Goal: Information Seeking & Learning: Learn about a topic

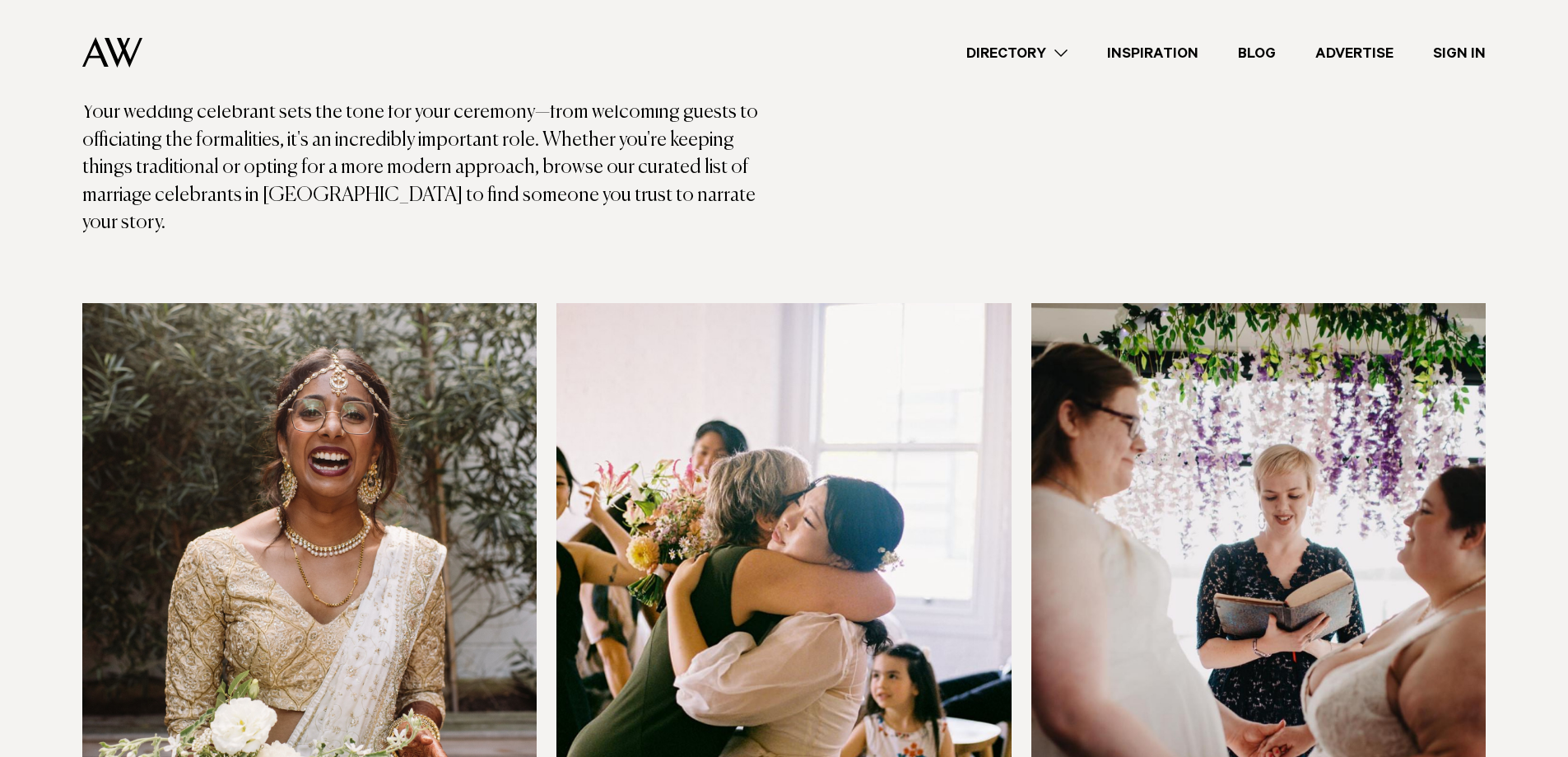
scroll to position [549, 0]
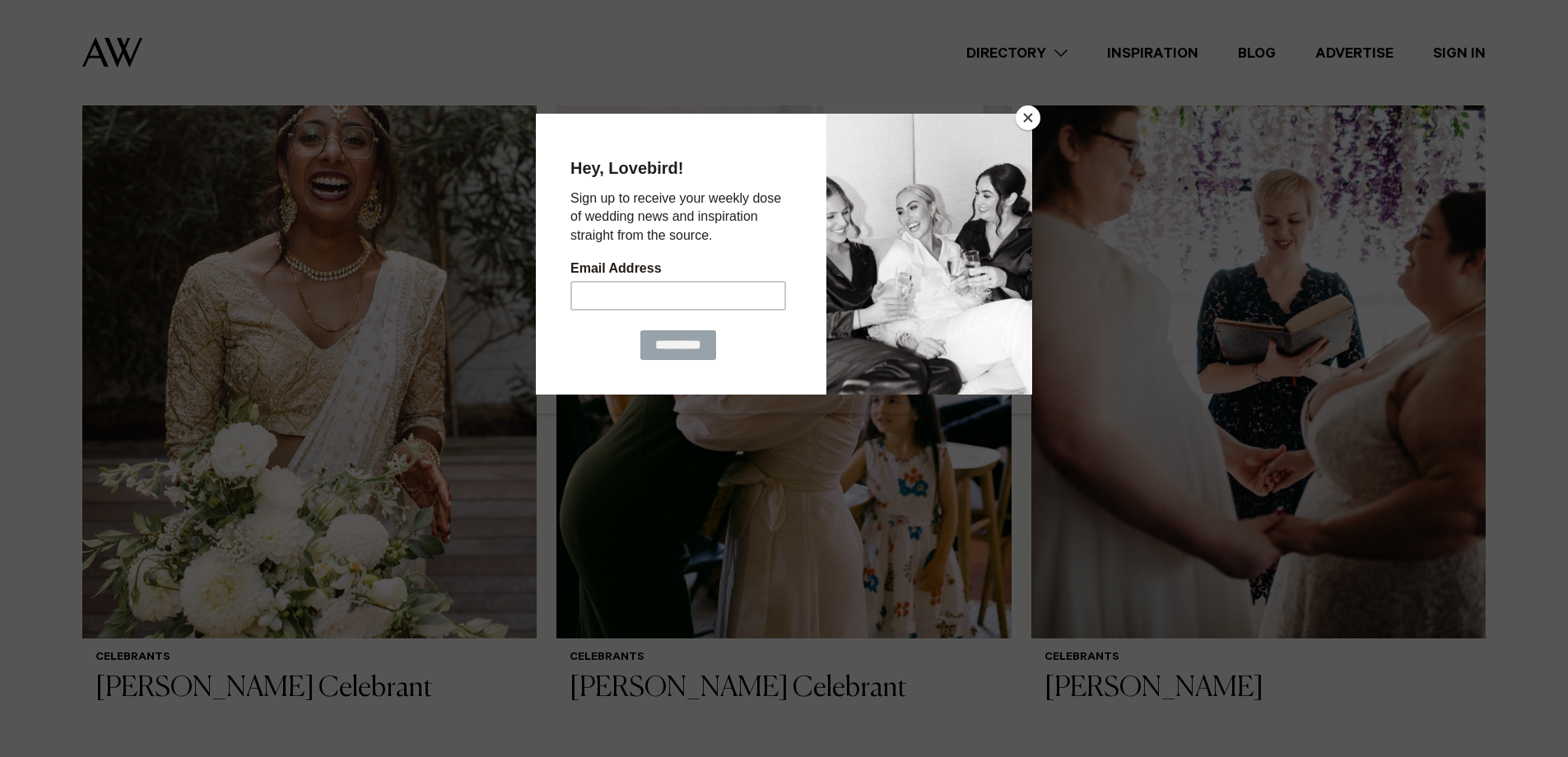
click at [1032, 122] on button "Close" at bounding box center [1028, 117] width 25 height 25
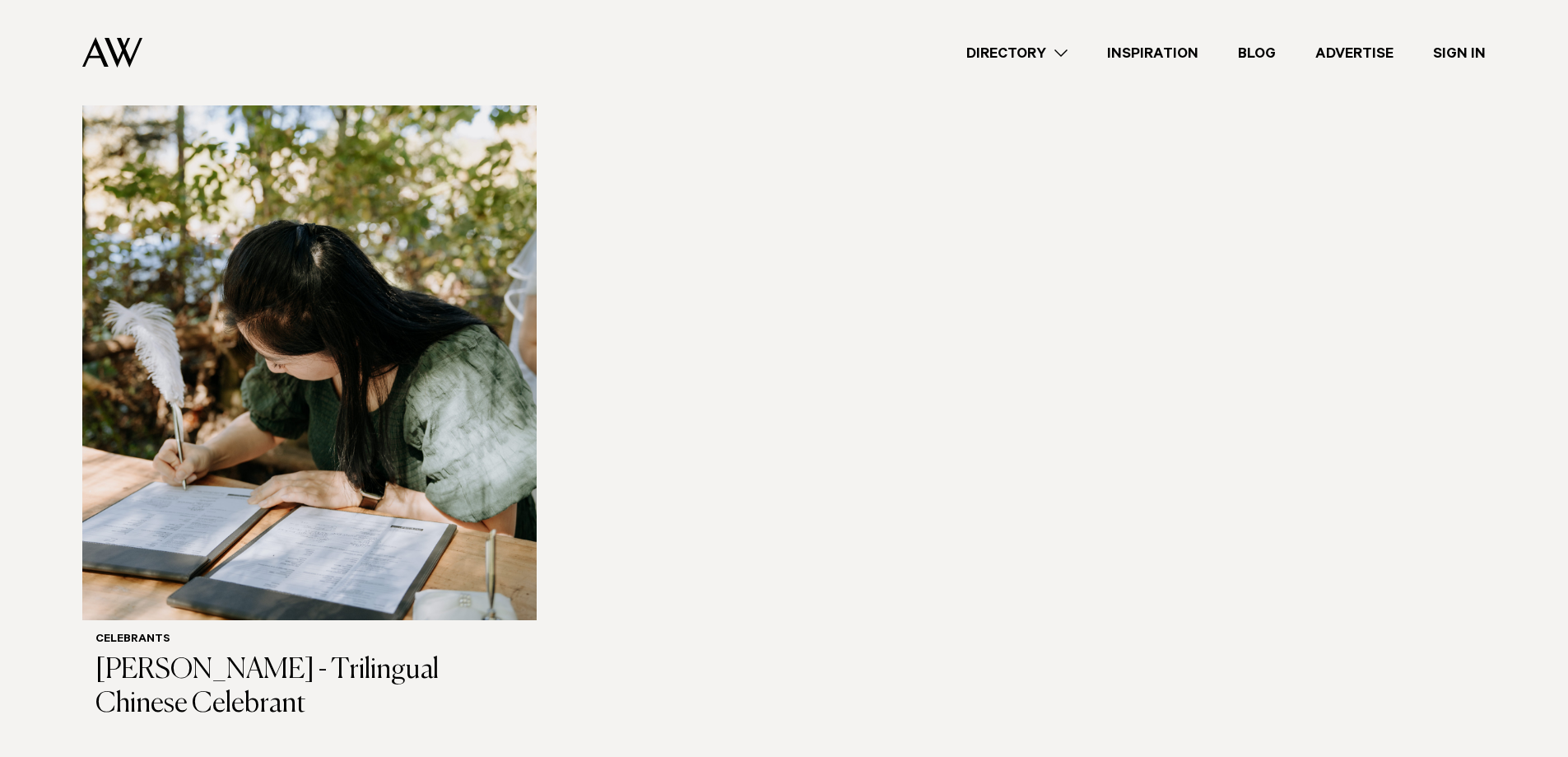
scroll to position [2881, 0]
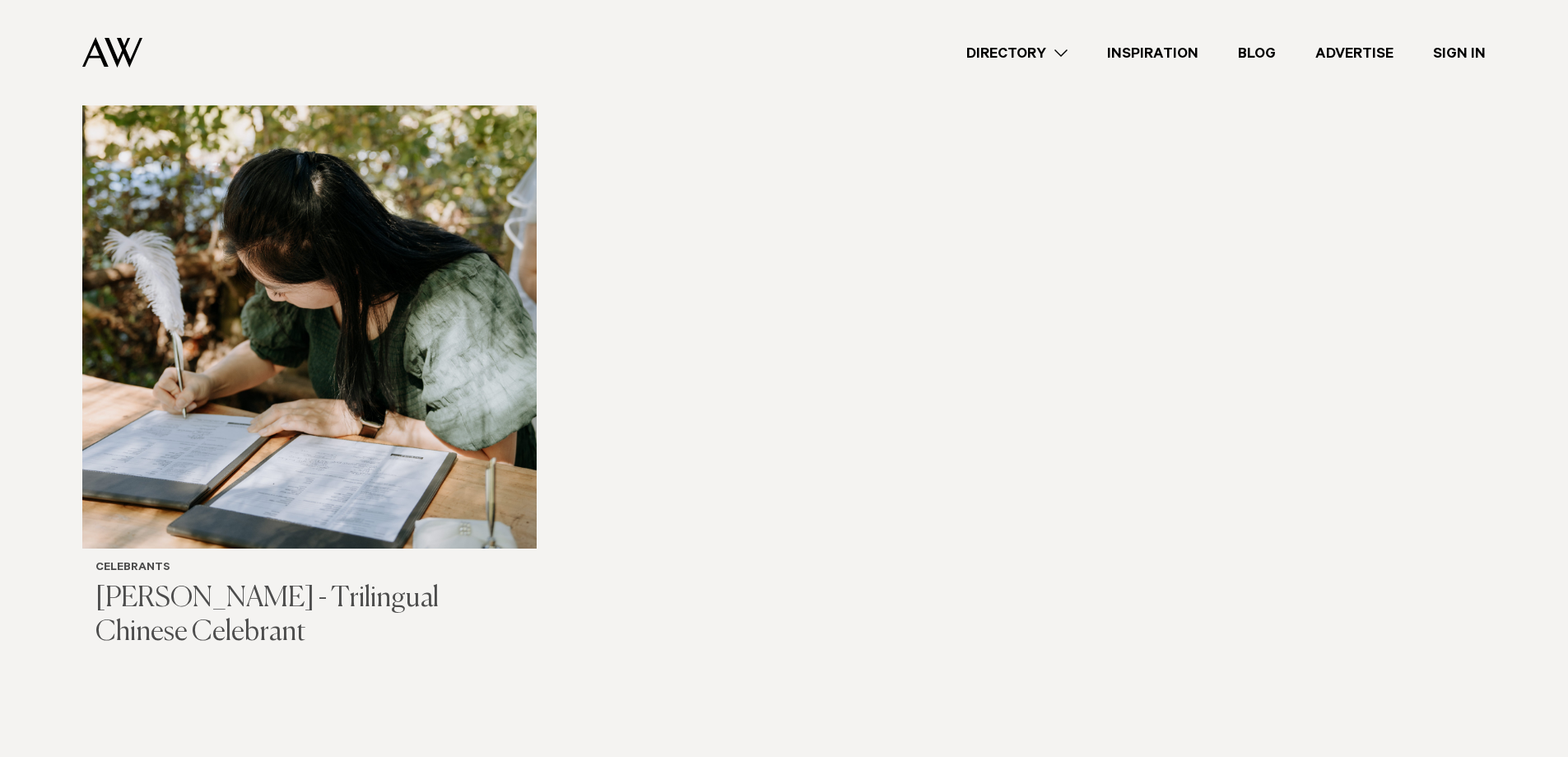
click at [325, 360] on img at bounding box center [309, 243] width 454 height 610
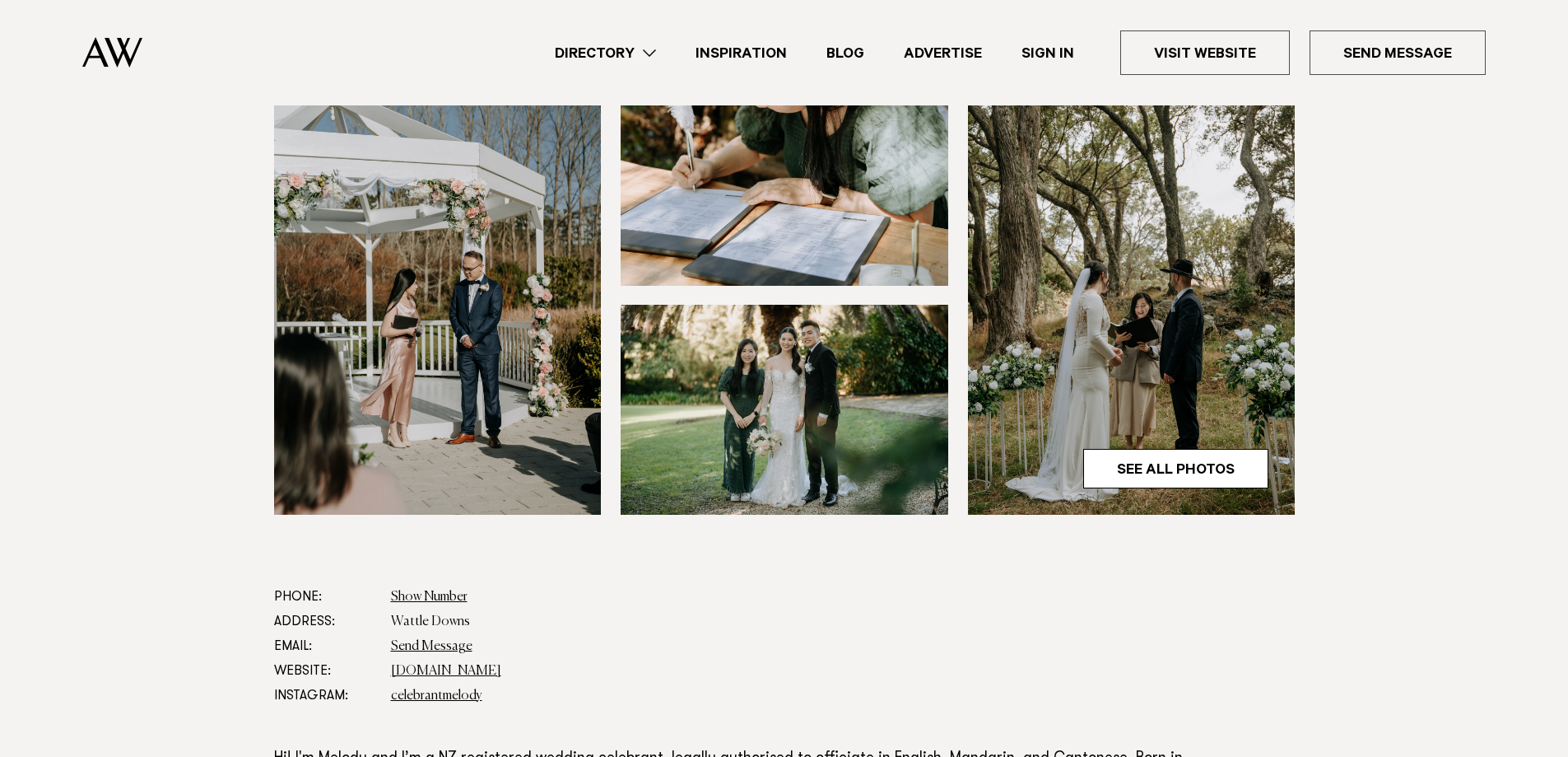
scroll to position [549, 0]
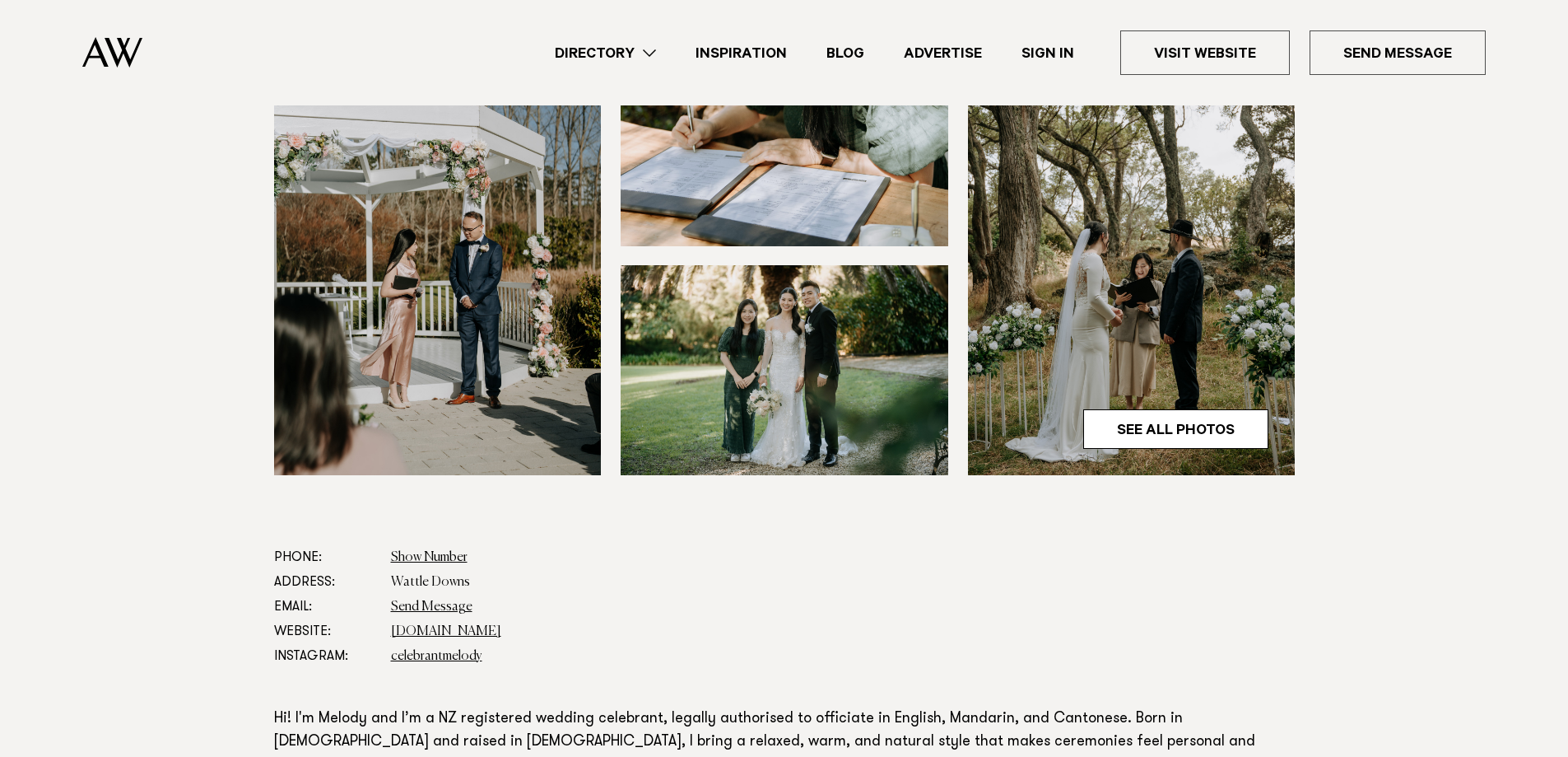
click at [716, 370] on img at bounding box center [785, 370] width 328 height 210
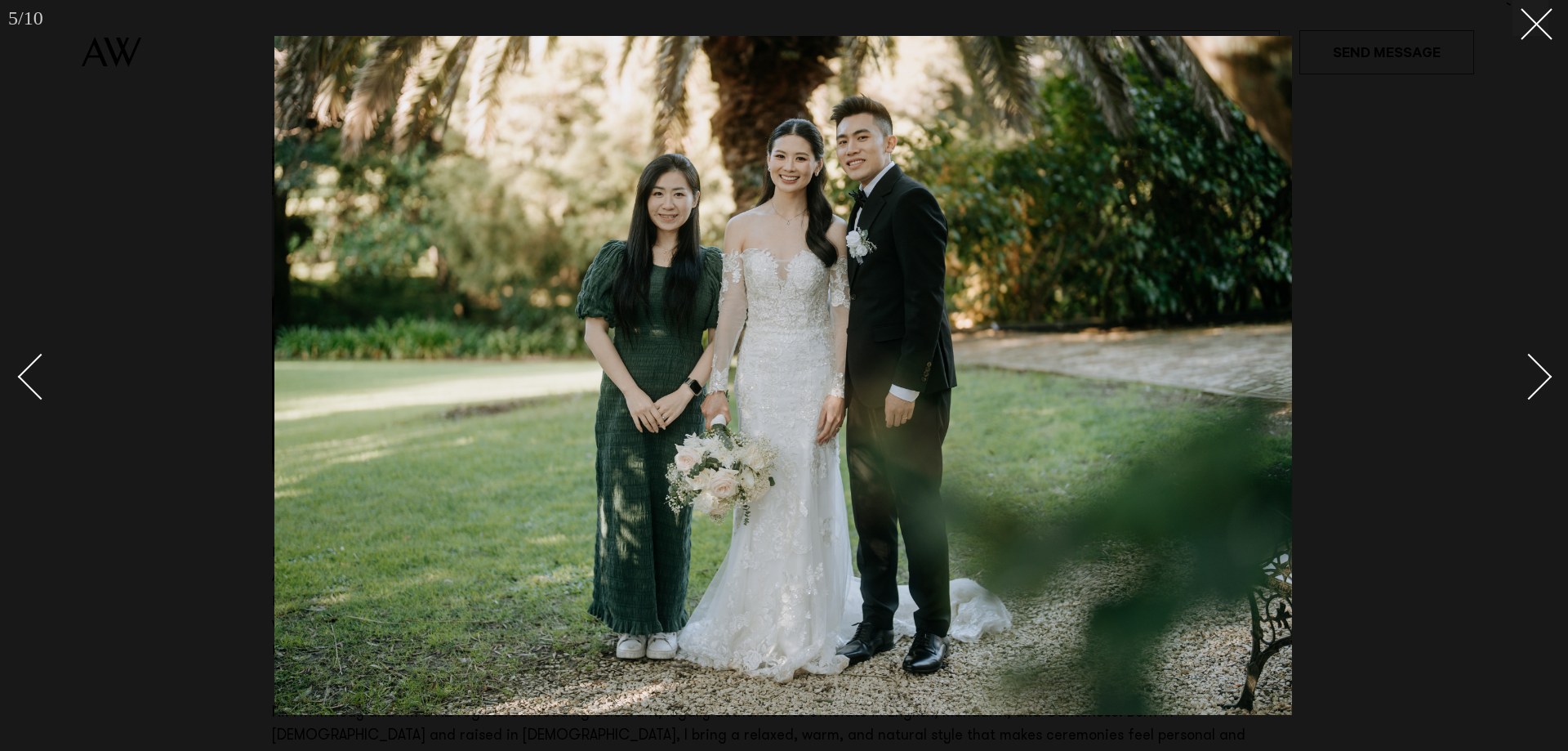
click at [1535, 386] on div "Next slide" at bounding box center [1528, 376] width 47 height 47
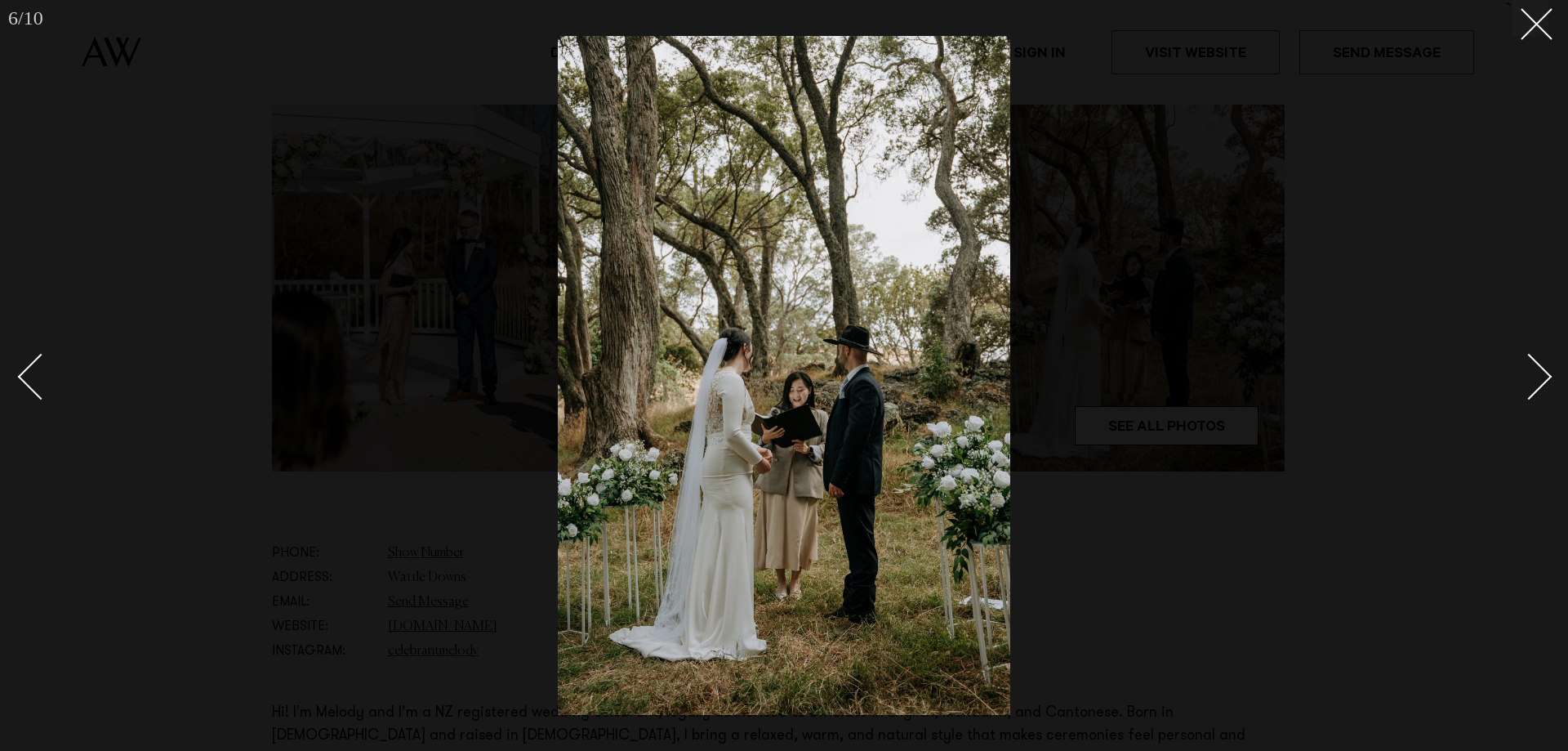
click at [1535, 386] on div "Next slide" at bounding box center [1528, 376] width 47 height 47
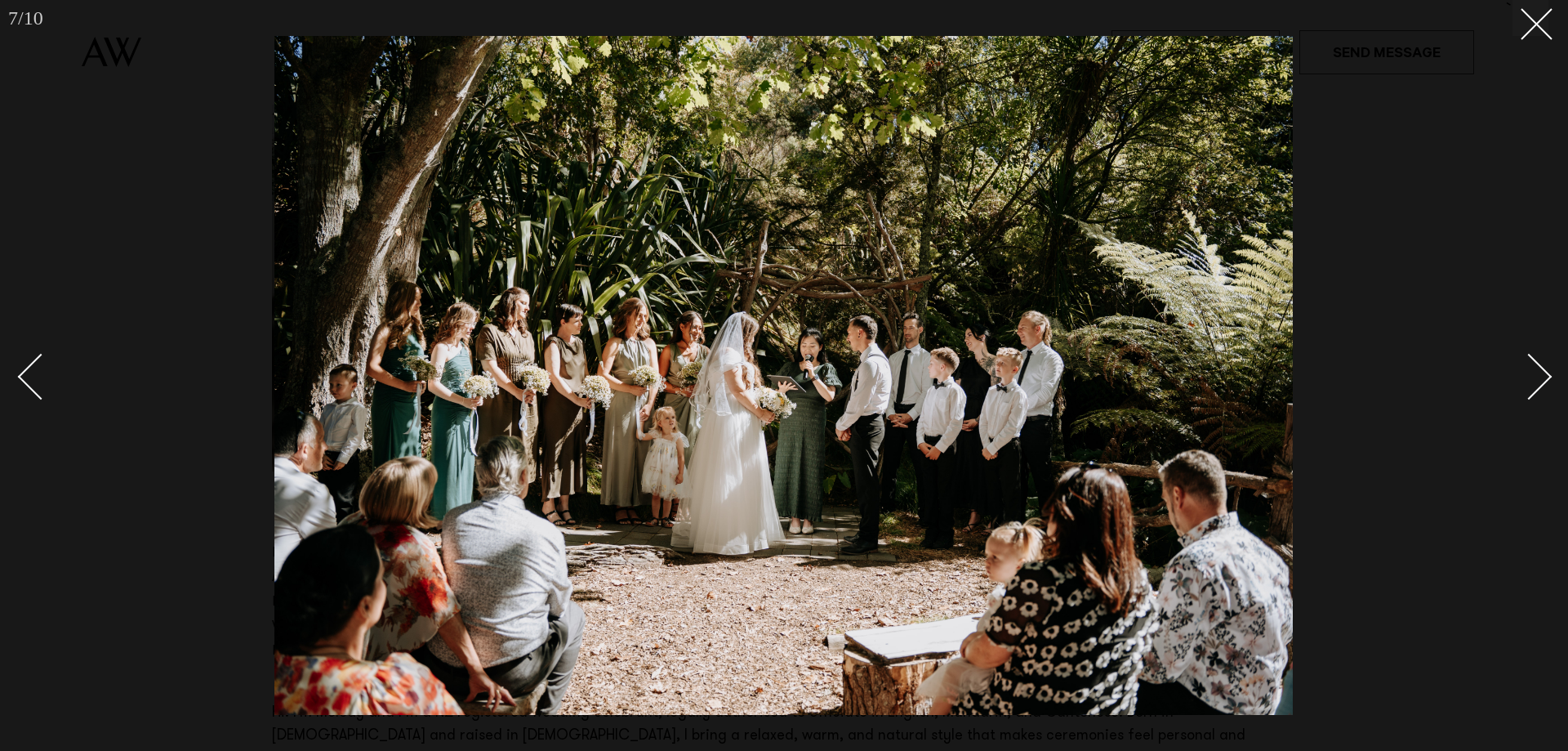
click at [1535, 386] on div "Next slide" at bounding box center [1528, 376] width 47 height 47
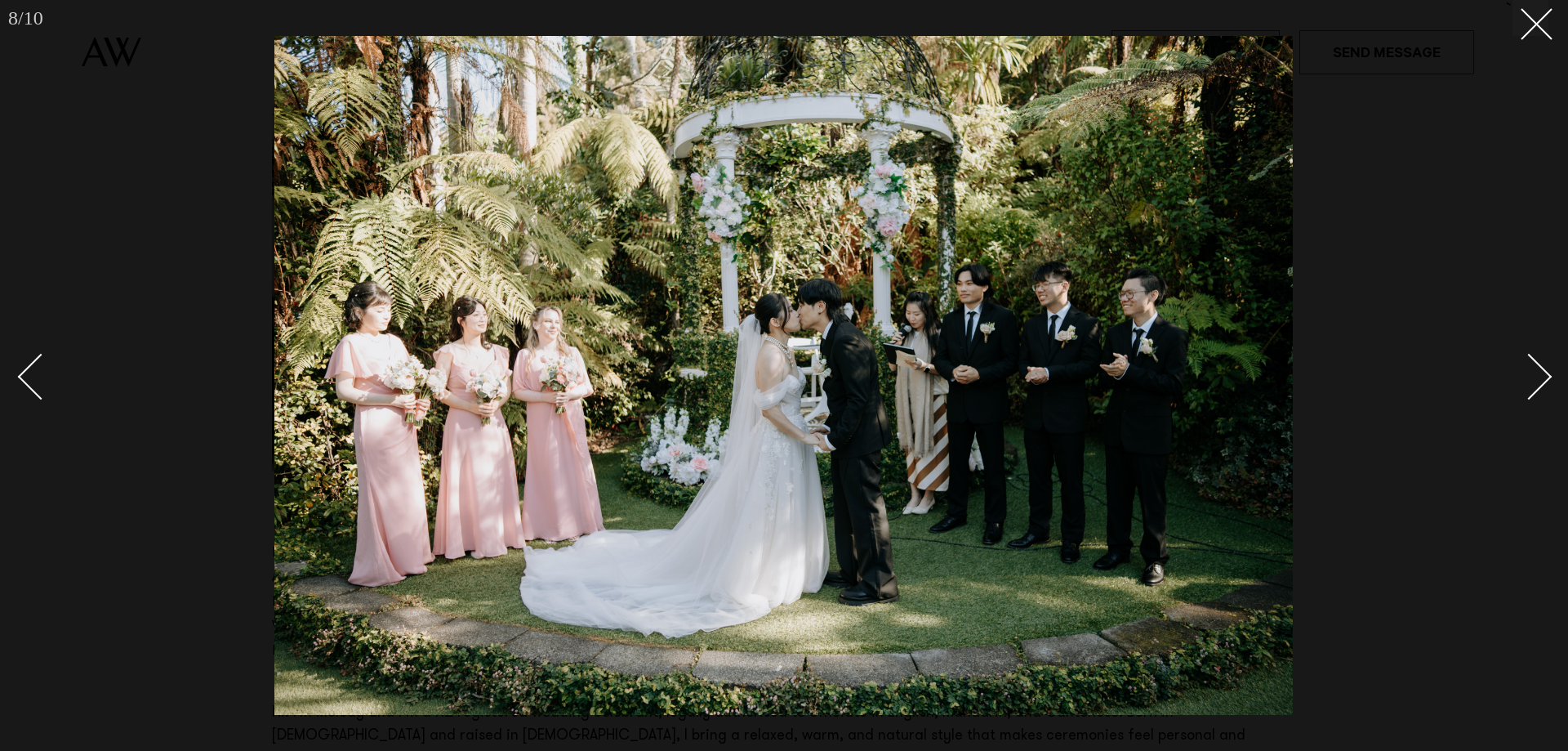
click at [1535, 386] on div "Next slide" at bounding box center [1528, 376] width 47 height 47
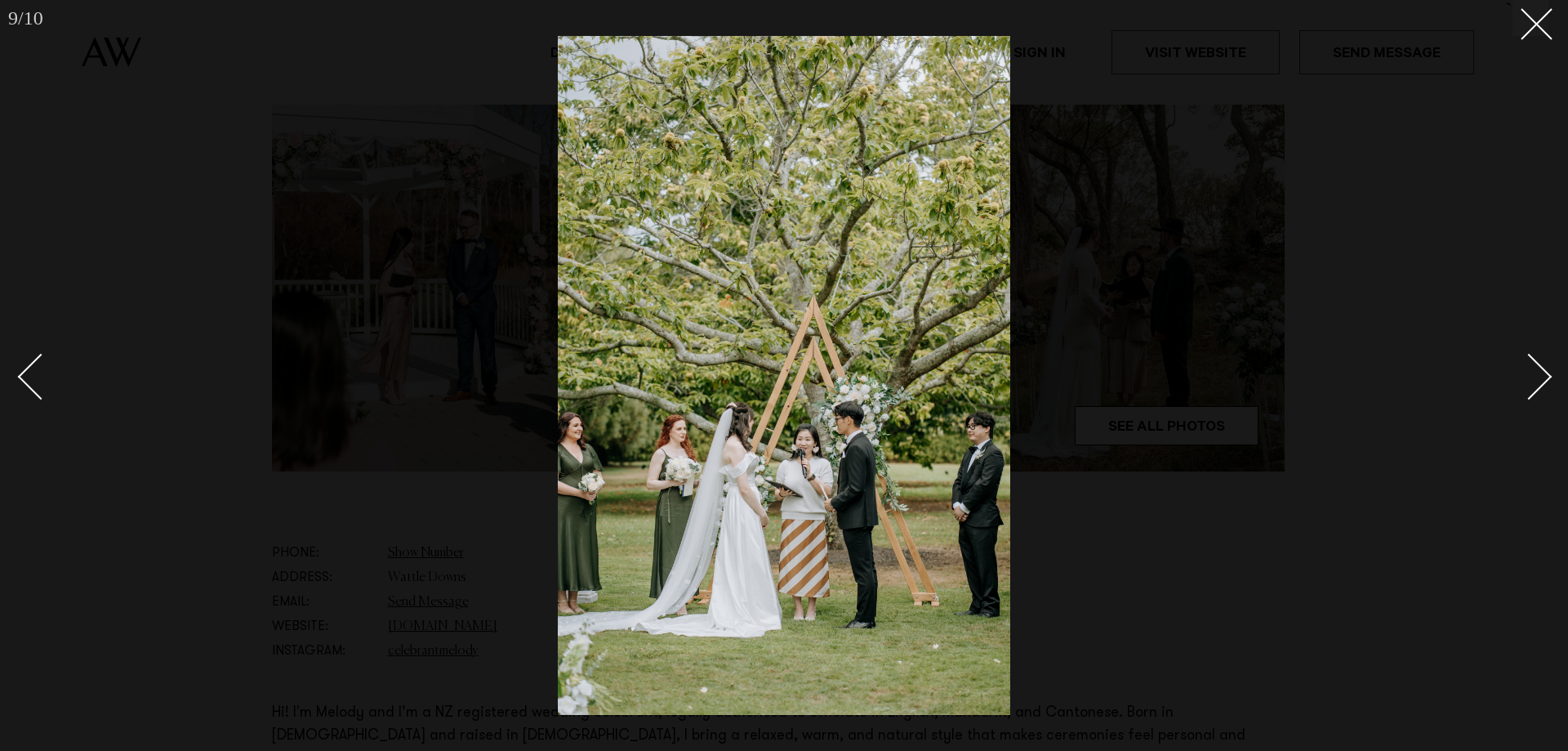
click at [1532, 381] on div "Next slide" at bounding box center [1528, 376] width 47 height 47
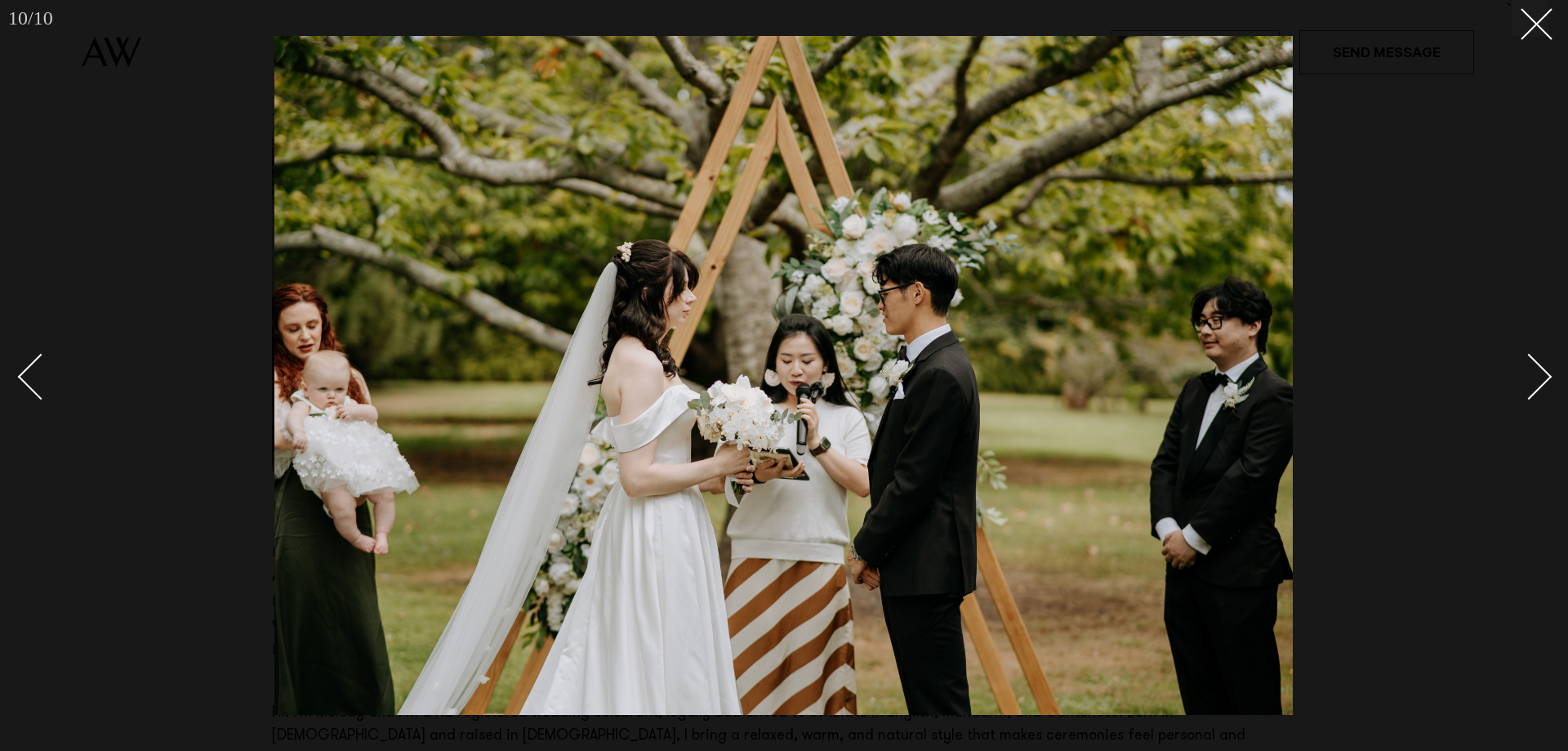
click at [1529, 373] on div "Next slide" at bounding box center [1528, 376] width 47 height 47
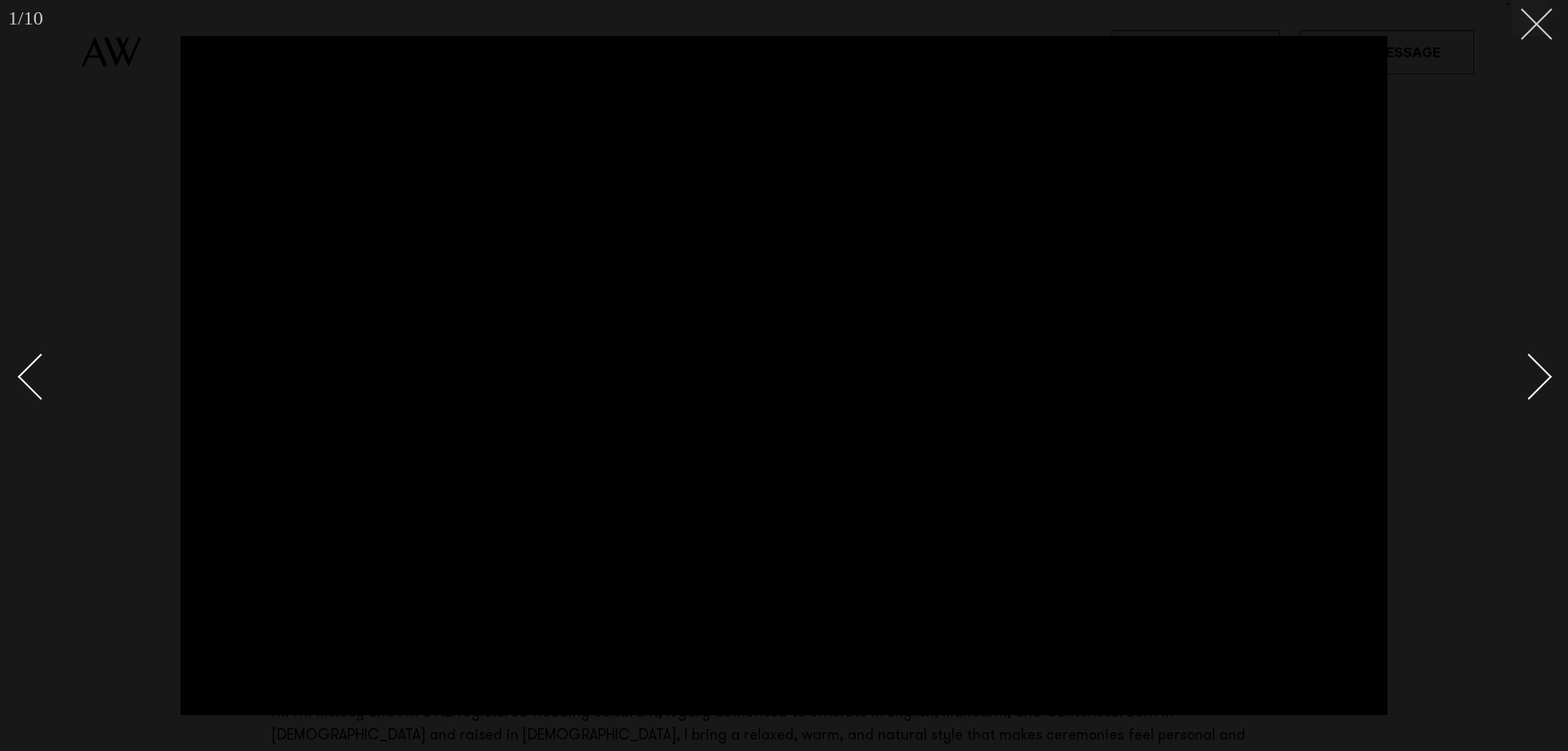
click at [1535, 19] on icon at bounding box center [1530, 18] width 20 height 20
